Goal: Task Accomplishment & Management: Manage account settings

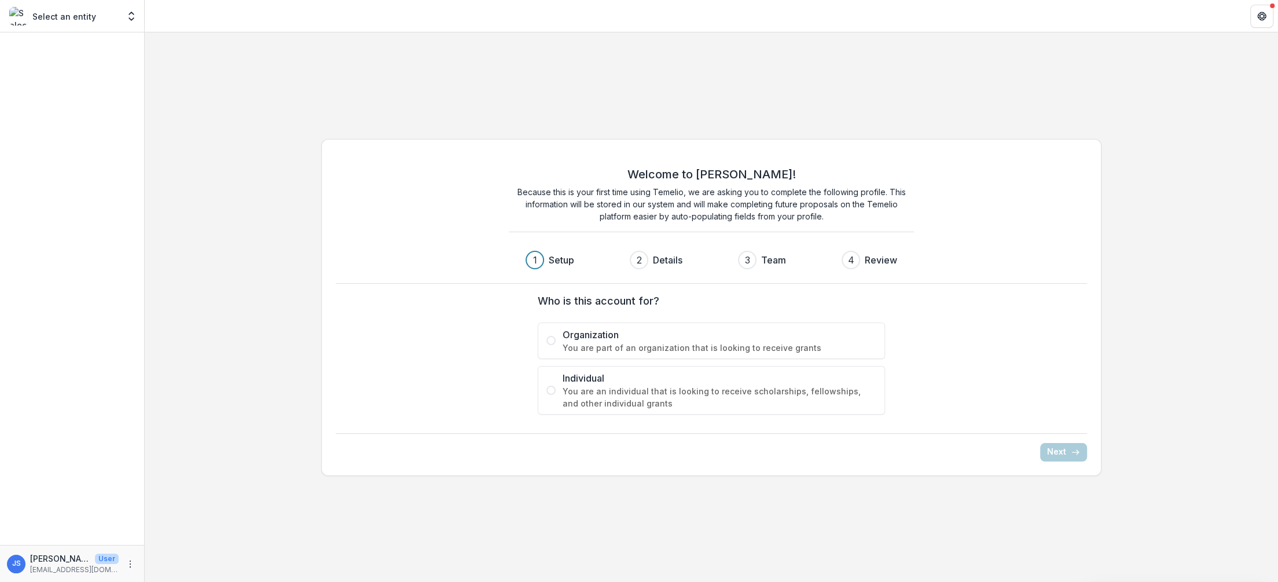
click at [690, 345] on span "You are part of an organization that is looking to receive grants" at bounding box center [719, 347] width 314 height 12
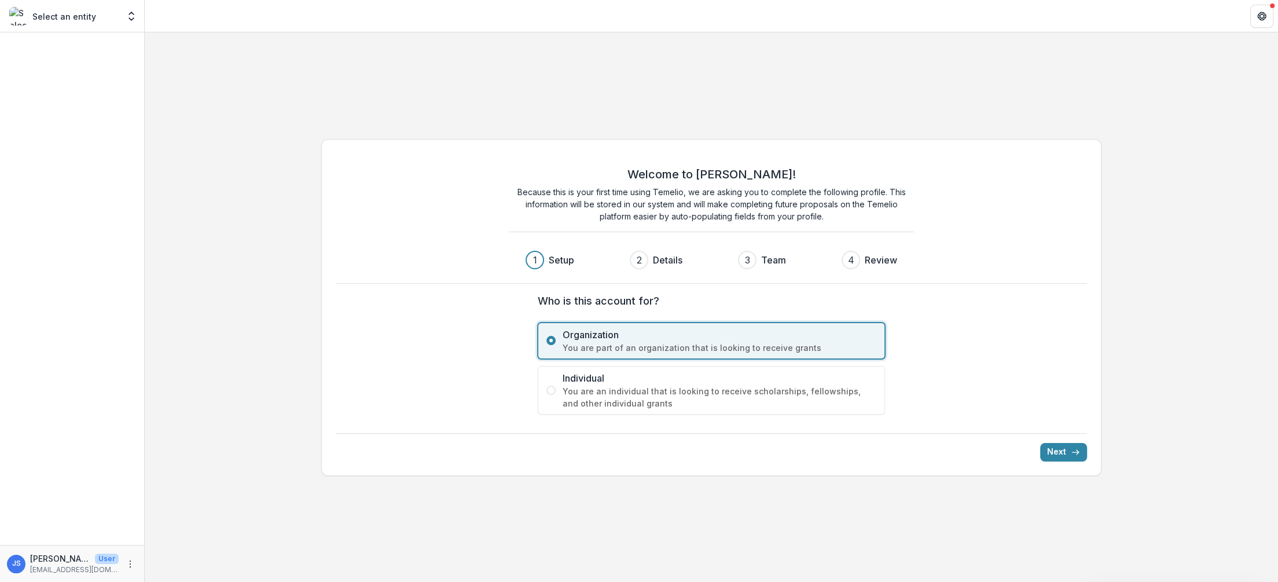
click at [744, 393] on span "You are an individual that is looking to receive scholarships, fellowships, and…" at bounding box center [719, 397] width 314 height 24
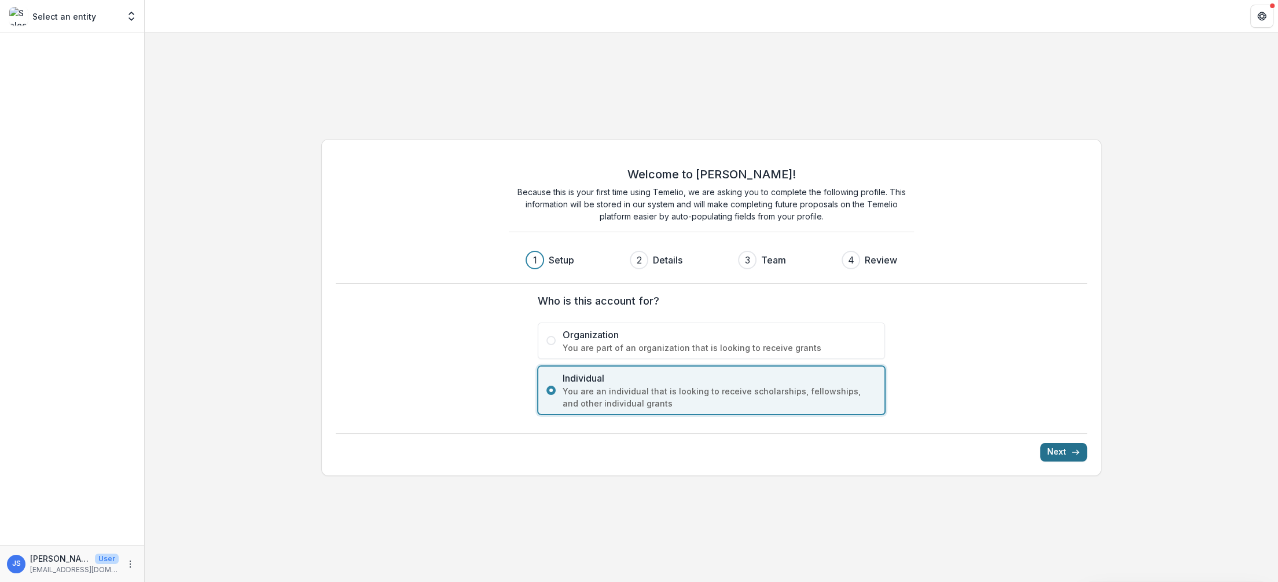
click at [1056, 444] on button "Next" at bounding box center [1063, 452] width 47 height 19
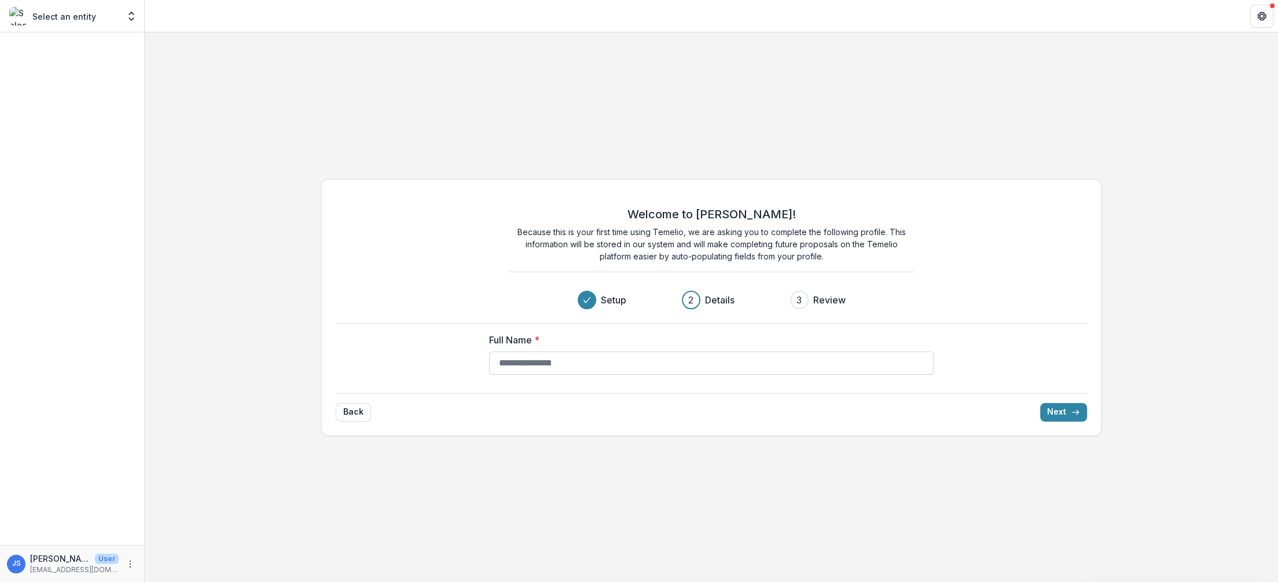
click at [832, 358] on input "Full Name *" at bounding box center [711, 362] width 444 height 23
type input "********"
click at [1064, 413] on button "Next" at bounding box center [1063, 412] width 47 height 19
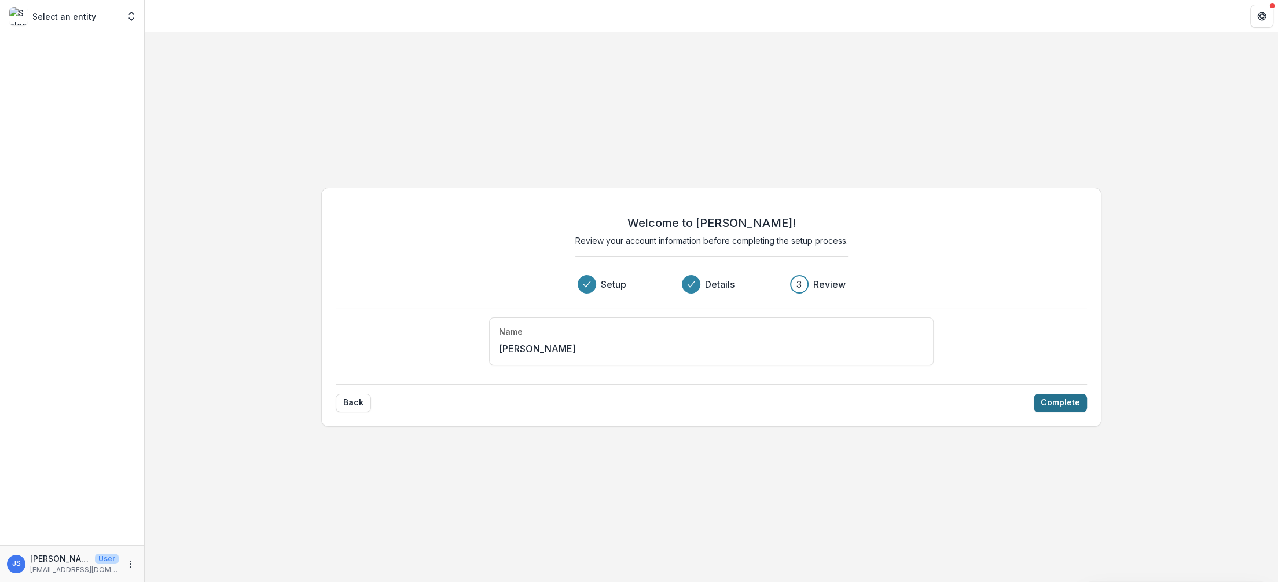
click at [1055, 409] on button "Complete" at bounding box center [1060, 402] width 53 height 19
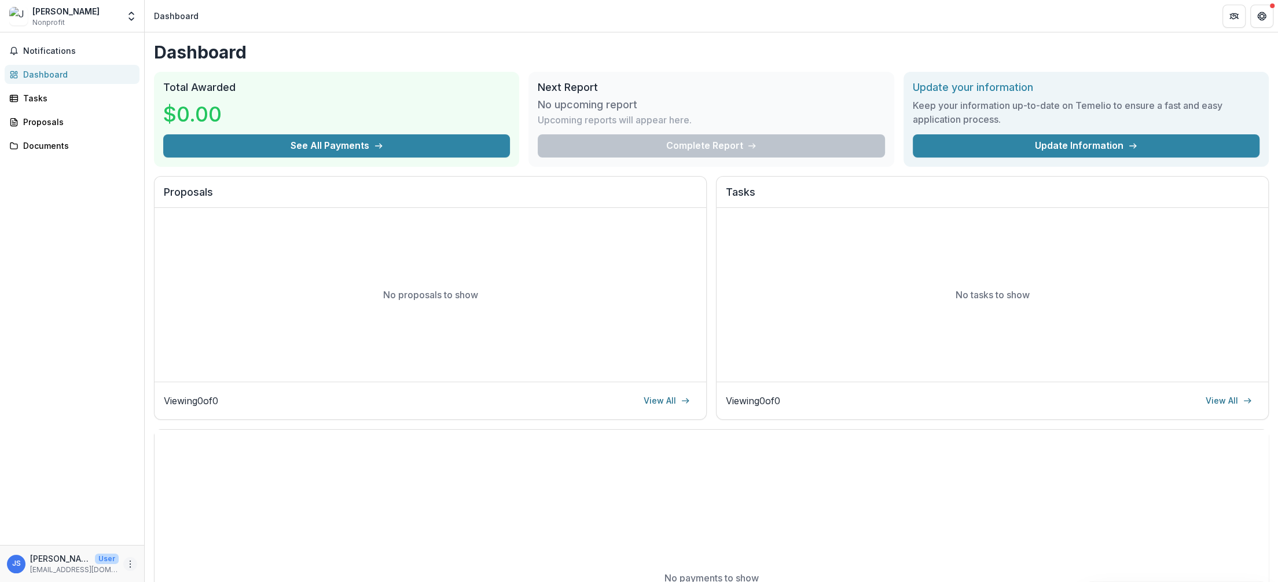
click at [126, 557] on button "More" at bounding box center [130, 564] width 14 height 14
click at [196, 540] on link "Settings" at bounding box center [207, 538] width 124 height 19
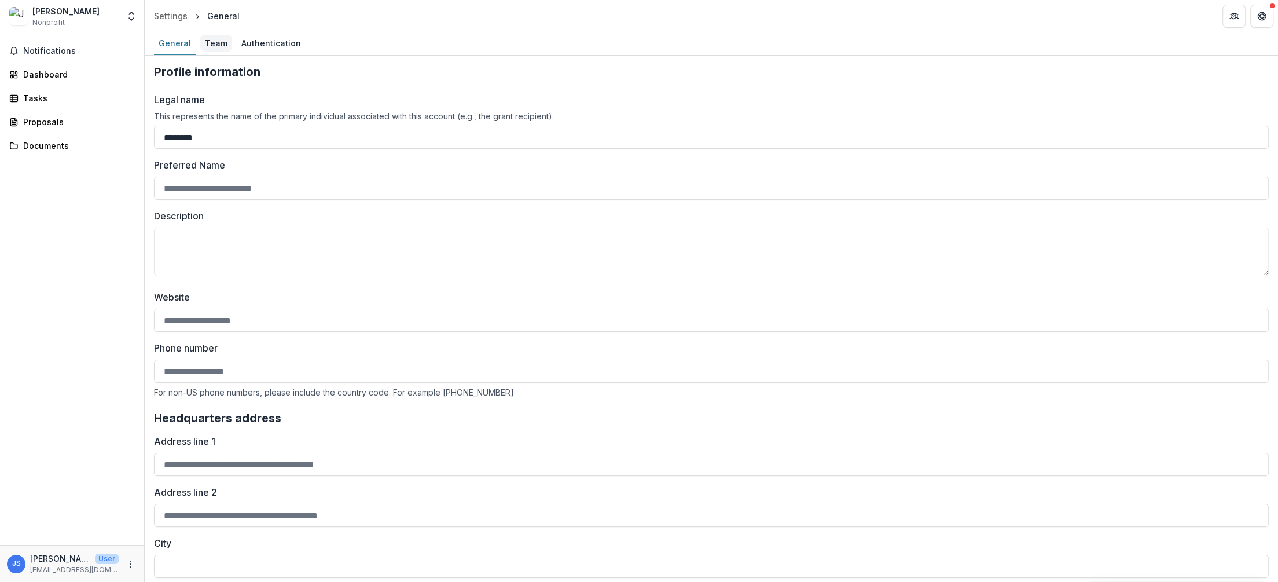
click at [209, 43] on div "Team" at bounding box center [216, 43] width 32 height 17
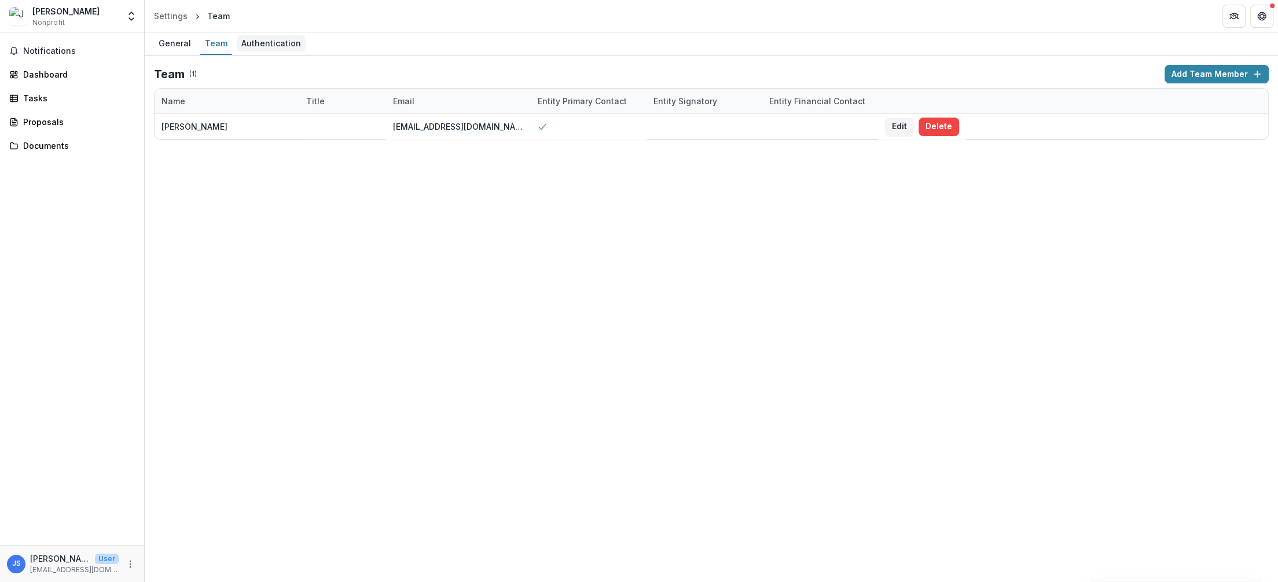
click at [262, 41] on div "Authentication" at bounding box center [271, 43] width 69 height 17
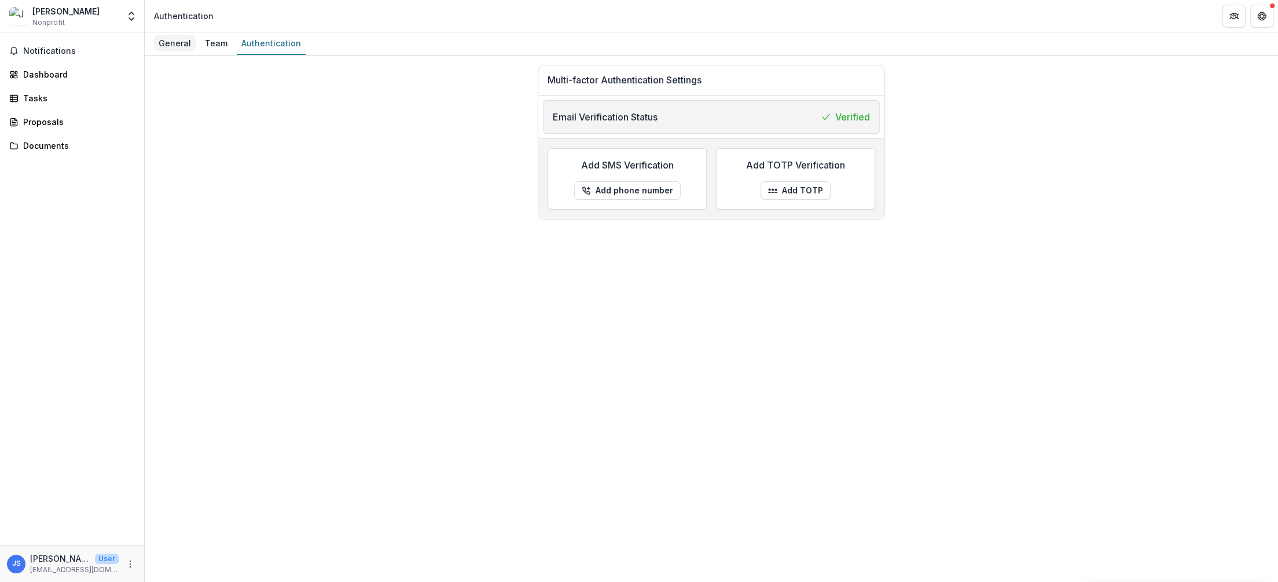
click at [178, 52] on link "General" at bounding box center [175, 43] width 42 height 23
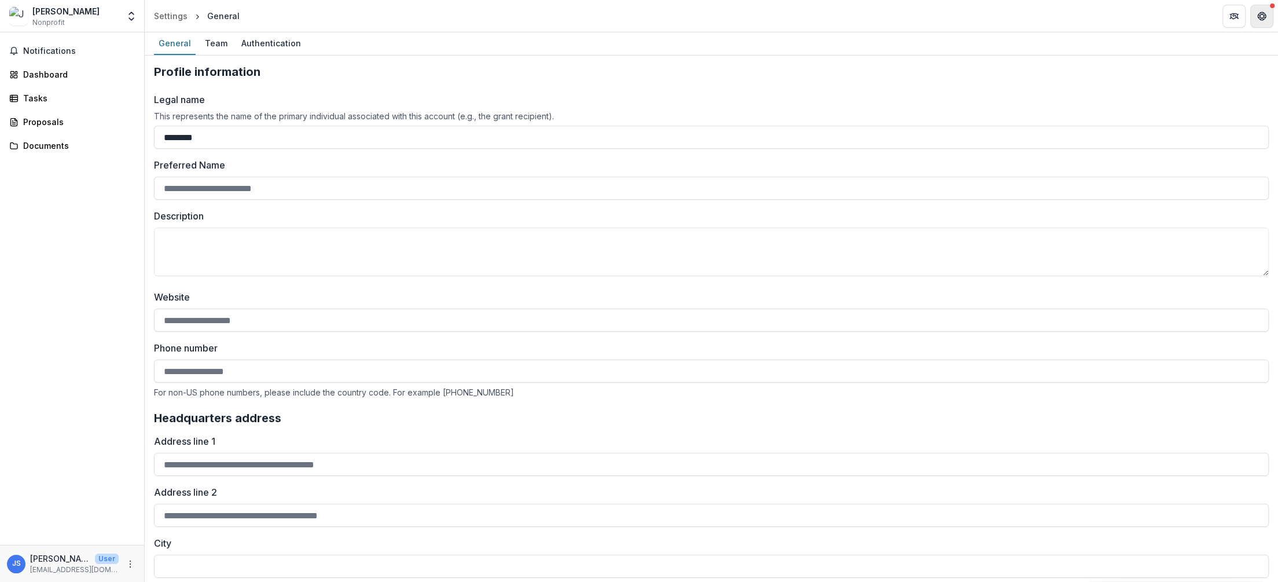
click at [1267, 22] on button "Get Help" at bounding box center [1261, 16] width 23 height 23
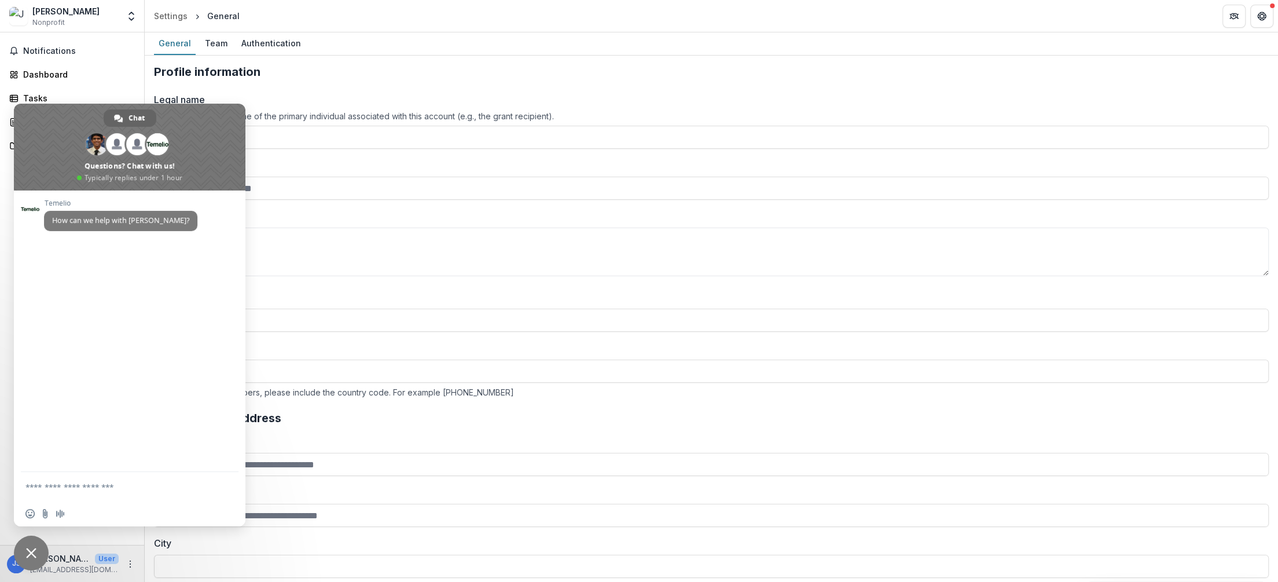
click at [46, 550] on span "Close chat" at bounding box center [31, 552] width 35 height 35
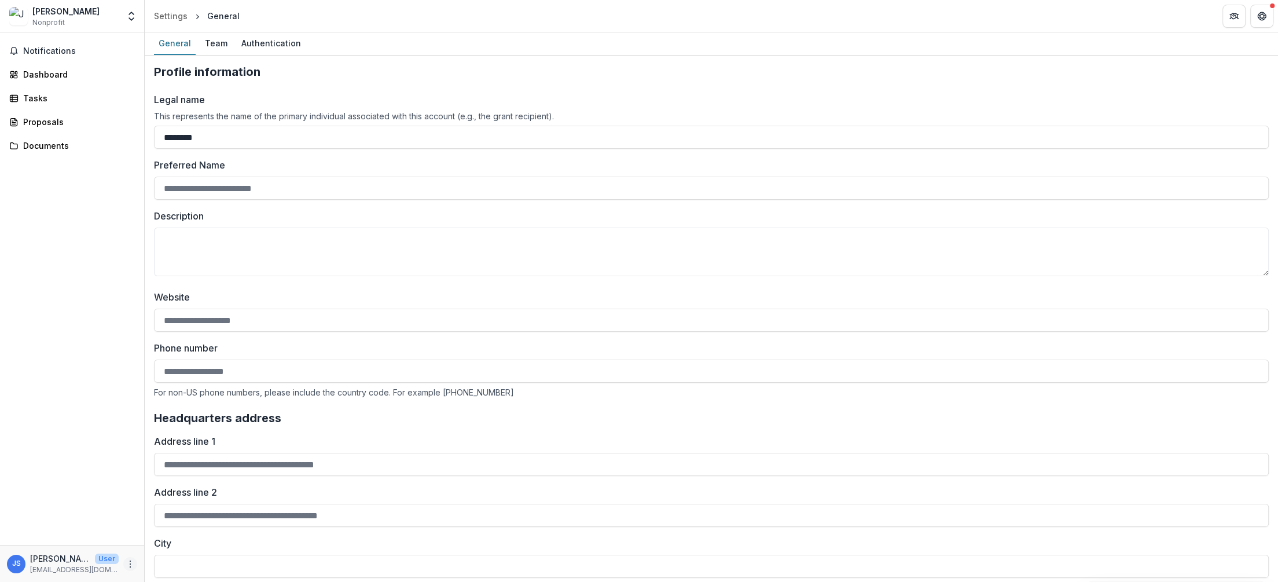
click at [127, 564] on icon "More" at bounding box center [130, 563] width 9 height 9
click at [213, 552] on button "Logout" at bounding box center [207, 558] width 124 height 19
